Goal: Task Accomplishment & Management: Manage account settings

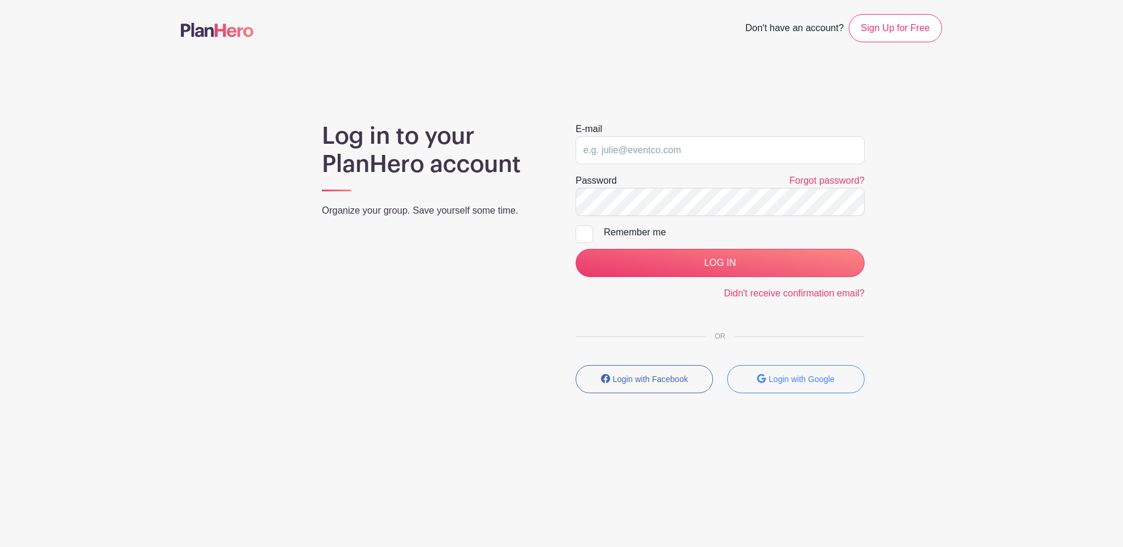
click at [602, 133] on div "E-mail" at bounding box center [719, 143] width 289 height 42
click at [602, 145] on input "email" at bounding box center [719, 150] width 289 height 28
type input "[EMAIL_ADDRESS][DOMAIN_NAME]"
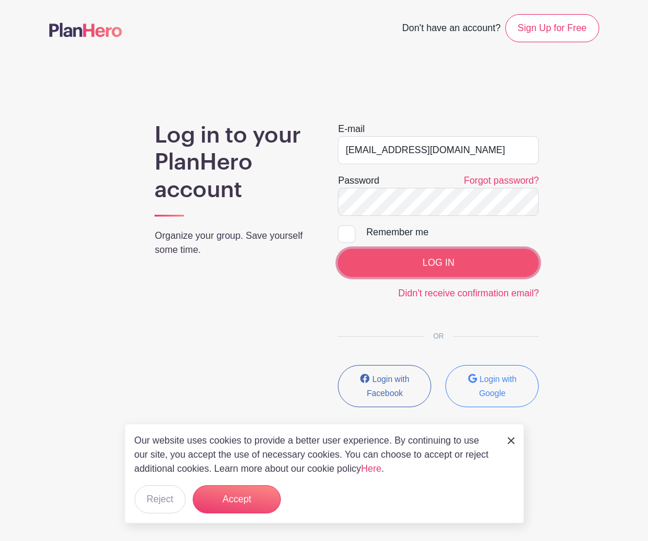
click at [367, 262] on input "LOG IN" at bounding box center [438, 263] width 201 height 28
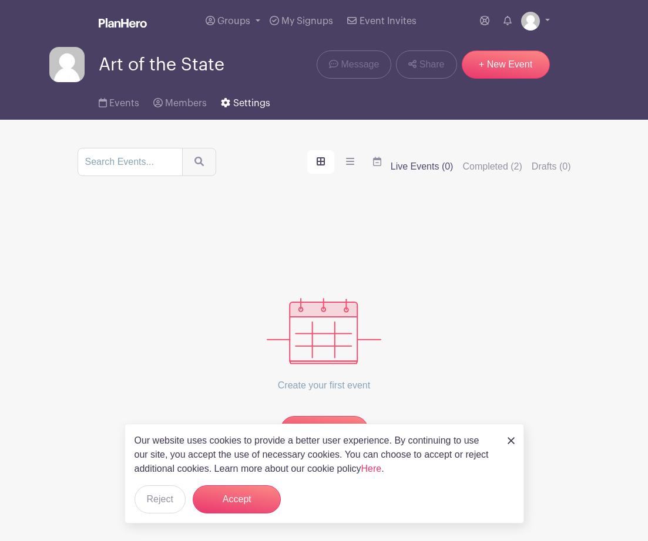
click at [234, 102] on span "Settings" at bounding box center [251, 103] width 37 height 9
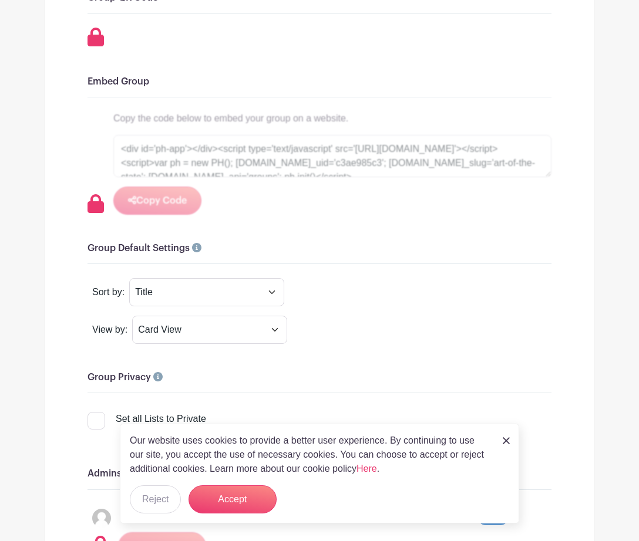
scroll to position [587, 0]
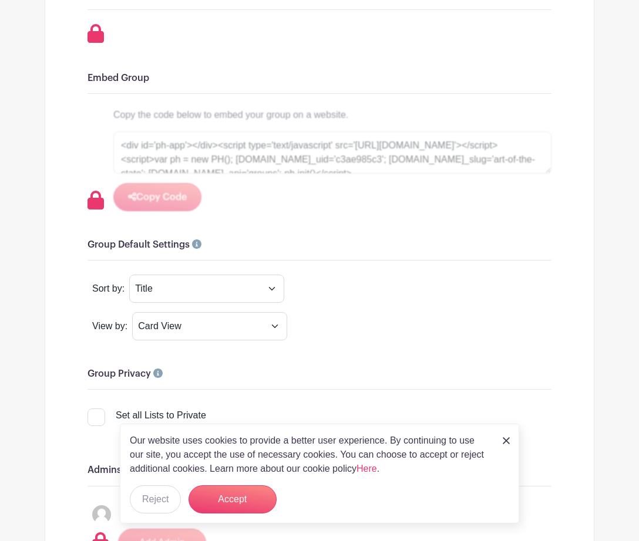
click at [507, 446] on link at bounding box center [506, 440] width 7 height 14
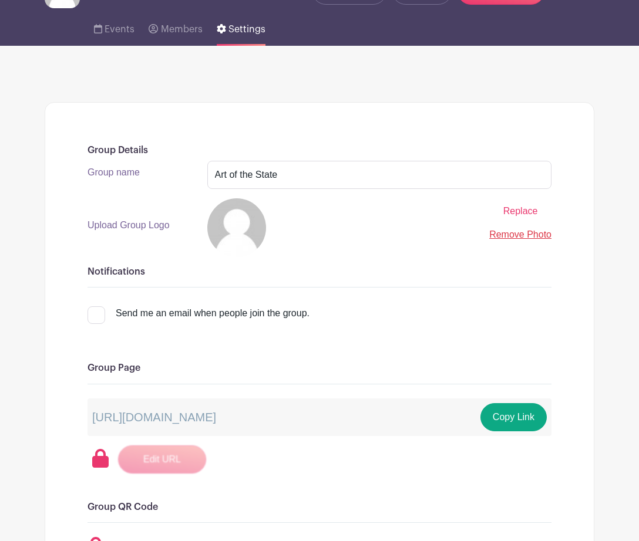
scroll to position [0, 0]
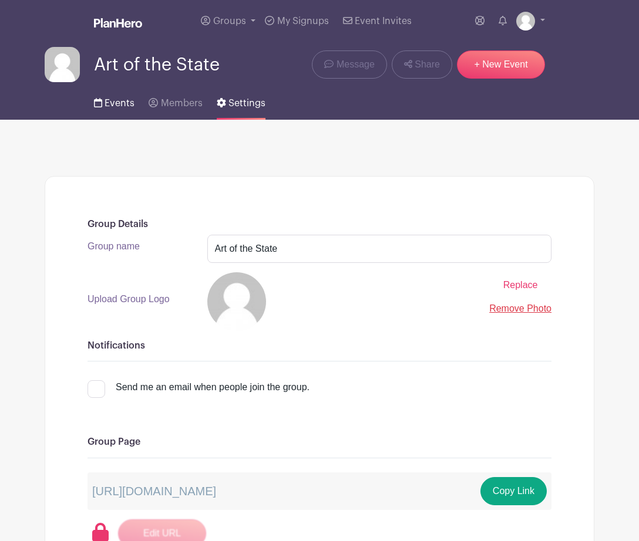
click at [125, 105] on span "Events" at bounding box center [120, 103] width 30 height 9
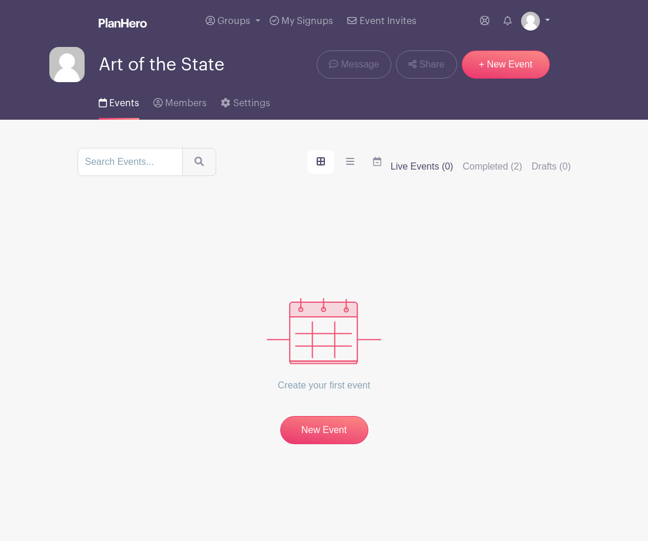
click at [545, 23] on link at bounding box center [535, 21] width 29 height 19
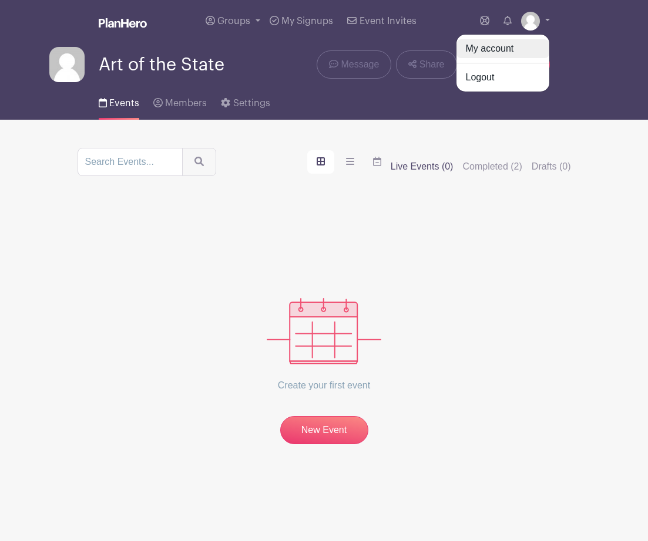
click at [505, 48] on link "My account" at bounding box center [502, 48] width 93 height 19
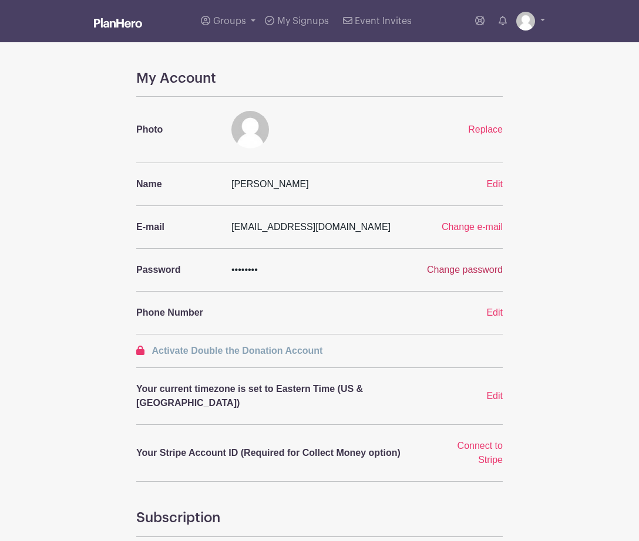
click at [439, 272] on span "Change password" at bounding box center [465, 270] width 76 height 10
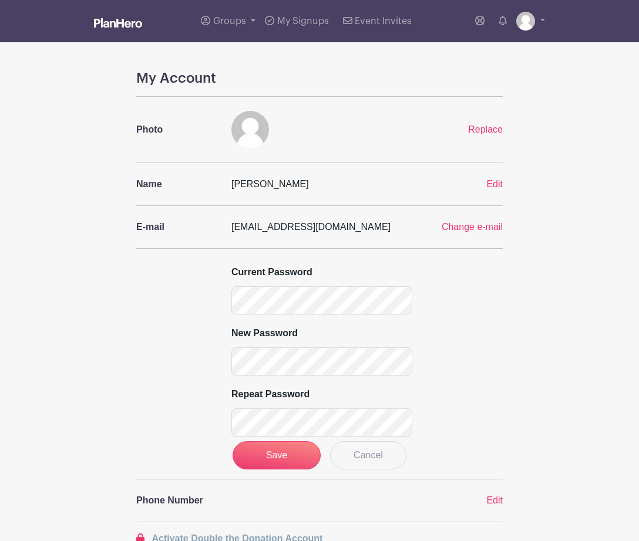
click at [412, 190] on div "[PERSON_NAME]" at bounding box center [335, 184] width 222 height 14
click at [281, 463] on input "Save" at bounding box center [276, 456] width 88 height 28
